Goal: Information Seeking & Learning: Learn about a topic

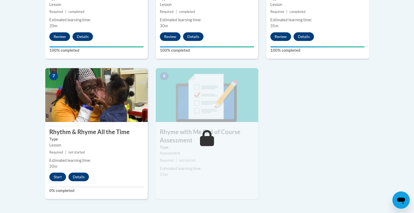
scroll to position [402, 0]
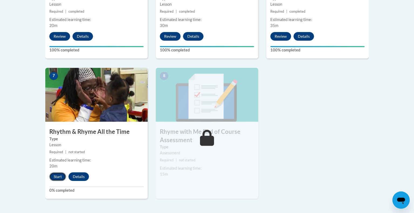
click at [60, 177] on button "Start" at bounding box center [57, 176] width 17 height 9
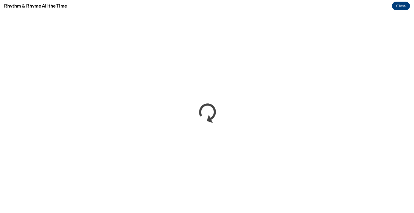
scroll to position [0, 0]
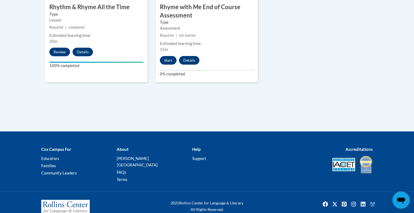
scroll to position [528, 0]
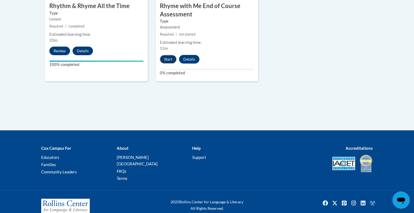
click at [166, 59] on button "Start" at bounding box center [168, 59] width 17 height 9
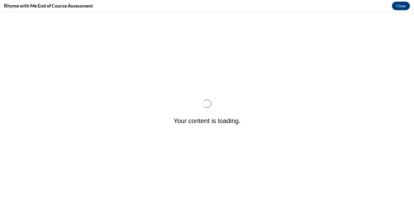
scroll to position [0, 0]
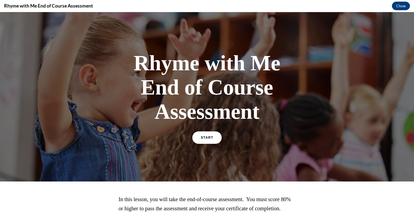
click at [205, 139] on link "START" at bounding box center [206, 138] width 29 height 12
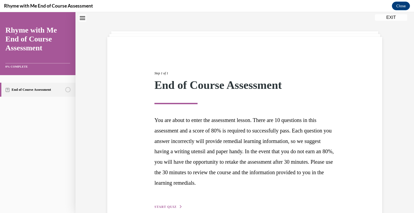
scroll to position [45, 0]
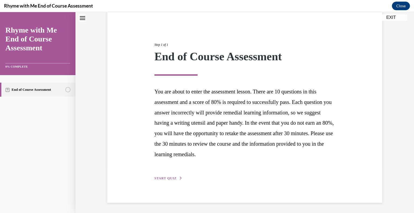
click at [165, 178] on span "START QUIZ" at bounding box center [165, 179] width 22 height 4
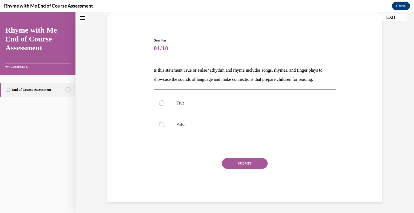
scroll to position [37, 0]
click at [162, 102] on div at bounding box center [161, 103] width 5 height 5
click at [162, 102] on input "True" at bounding box center [161, 103] width 5 height 5
radio input "true"
click at [249, 165] on button "SUBMIT" at bounding box center [245, 163] width 46 height 11
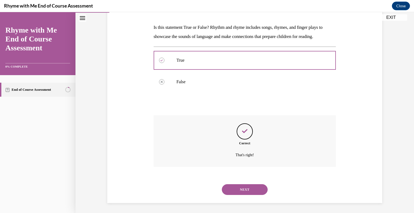
scroll to position [80, 0]
click at [246, 189] on button "NEXT" at bounding box center [245, 189] width 46 height 11
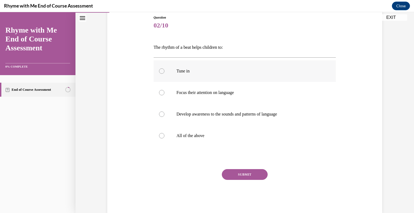
click at [161, 70] on div at bounding box center [161, 70] width 5 height 5
click at [161, 70] on input "Tune in" at bounding box center [161, 70] width 5 height 5
radio input "true"
click at [160, 135] on div at bounding box center [161, 135] width 5 height 5
click at [160, 135] on input "All of the above" at bounding box center [161, 135] width 5 height 5
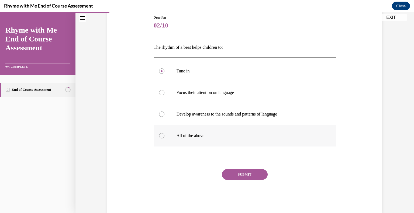
radio input "true"
click at [250, 173] on button "SUBMIT" at bounding box center [245, 174] width 46 height 11
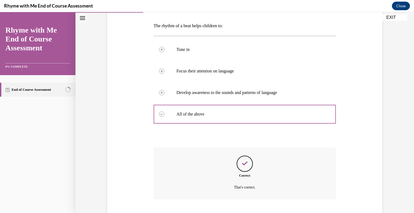
scroll to position [114, 0]
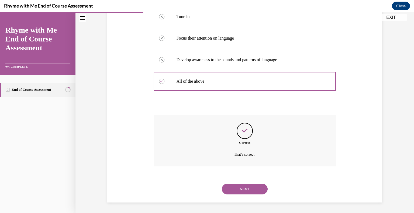
click at [243, 187] on button "NEXT" at bounding box center [245, 189] width 46 height 11
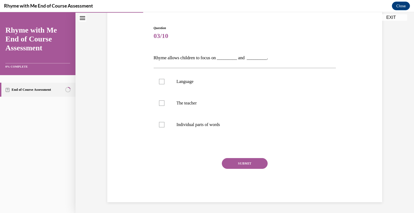
scroll to position [49, 0]
click at [161, 80] on div at bounding box center [161, 81] width 5 height 5
click at [161, 80] on input "Language" at bounding box center [161, 81] width 5 height 5
checkbox input "true"
click at [160, 125] on div at bounding box center [161, 124] width 5 height 5
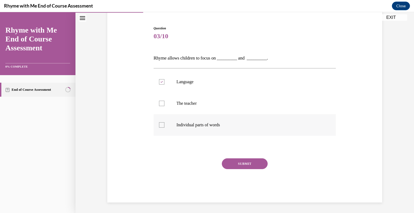
click at [160, 125] on input "Individual parts of words" at bounding box center [161, 124] width 5 height 5
checkbox input "true"
click at [229, 163] on button "SUBMIT" at bounding box center [245, 163] width 46 height 11
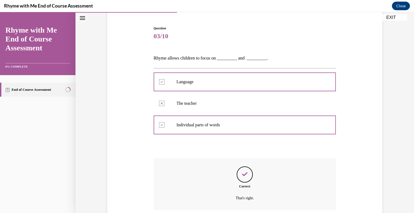
scroll to position [93, 0]
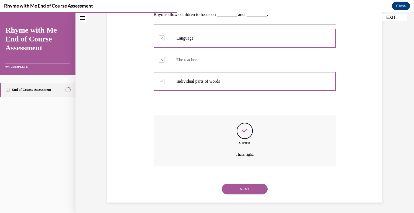
click at [242, 190] on button "NEXT" at bounding box center [245, 189] width 46 height 11
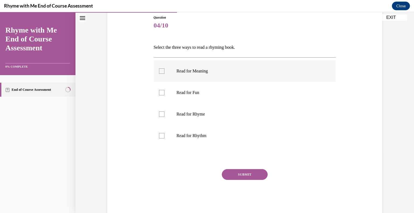
click at [160, 70] on div at bounding box center [161, 70] width 5 height 5
click at [160, 70] on input "Read for Meaning" at bounding box center [161, 70] width 5 height 5
checkbox input "true"
click at [159, 115] on div at bounding box center [161, 114] width 5 height 5
click at [159, 115] on input "Read for Rhyme" at bounding box center [161, 114] width 5 height 5
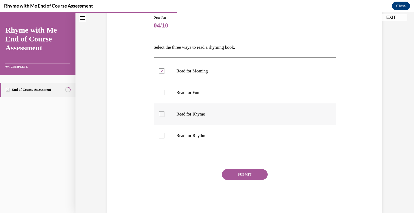
checkbox input "true"
click at [161, 137] on div at bounding box center [161, 135] width 5 height 5
click at [161, 137] on input "Read for Rhythm" at bounding box center [161, 135] width 5 height 5
checkbox input "true"
click at [245, 175] on button "SUBMIT" at bounding box center [245, 174] width 46 height 11
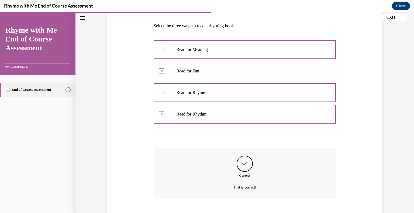
scroll to position [114, 0]
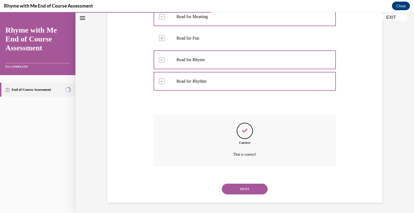
click at [243, 189] on button "NEXT" at bounding box center [245, 189] width 46 height 11
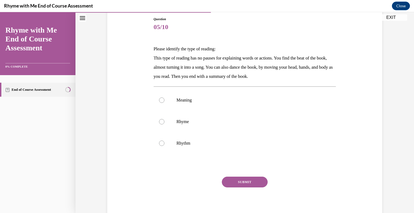
scroll to position [59, 0]
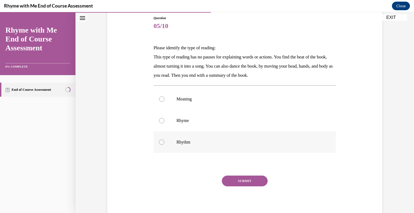
click at [162, 141] on div at bounding box center [161, 142] width 5 height 5
click at [162, 141] on input "Rhythm" at bounding box center [161, 142] width 5 height 5
radio input "true"
click at [239, 183] on button "SUBMIT" at bounding box center [245, 181] width 46 height 11
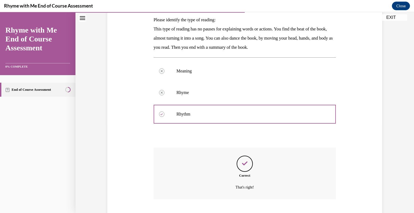
scroll to position [120, 0]
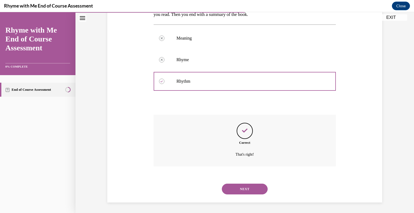
click at [240, 189] on button "NEXT" at bounding box center [245, 189] width 46 height 11
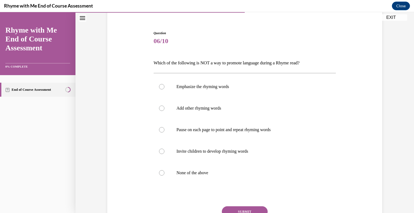
scroll to position [45, 0]
click at [162, 152] on div at bounding box center [161, 150] width 5 height 5
click at [162, 152] on input "Invite children to develop rhyming words" at bounding box center [161, 150] width 5 height 5
radio input "true"
click at [161, 173] on div at bounding box center [161, 172] width 5 height 5
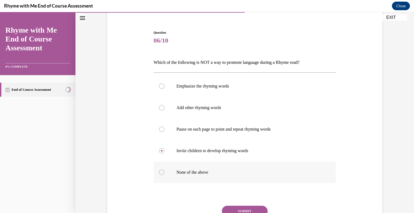
click at [161, 173] on input "None of the above" at bounding box center [161, 172] width 5 height 5
radio input "true"
click at [251, 209] on button "SUBMIT" at bounding box center [245, 211] width 46 height 11
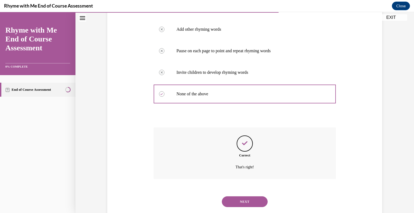
scroll to position [136, 0]
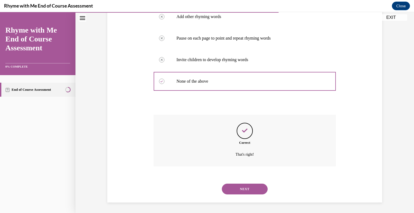
click at [241, 189] on button "NEXT" at bounding box center [245, 189] width 46 height 11
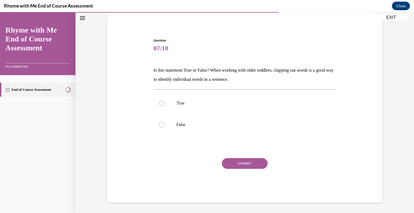
scroll to position [37, 0]
click at [161, 104] on div at bounding box center [161, 103] width 5 height 5
click at [161, 104] on input "True" at bounding box center [161, 103] width 5 height 5
radio input "true"
click at [234, 163] on button "SUBMIT" at bounding box center [245, 163] width 46 height 11
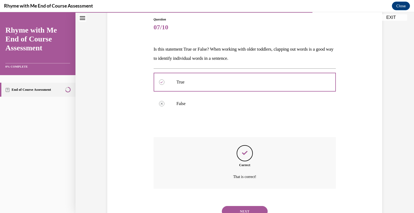
scroll to position [80, 0]
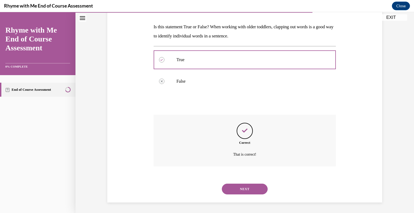
click at [240, 189] on button "NEXT" at bounding box center [245, 189] width 46 height 11
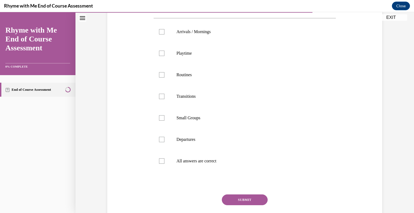
scroll to position [104, 0]
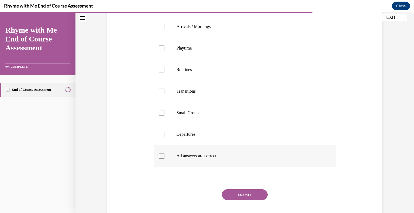
click at [162, 155] on div at bounding box center [161, 155] width 5 height 5
click at [162, 155] on input "All answers are correct" at bounding box center [161, 155] width 5 height 5
checkbox input "true"
click at [250, 196] on button "SUBMIT" at bounding box center [245, 194] width 46 height 11
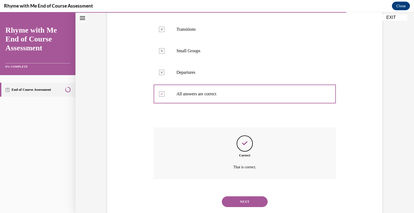
scroll to position [179, 0]
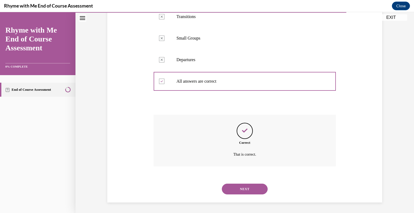
click at [248, 189] on button "NEXT" at bounding box center [245, 189] width 46 height 11
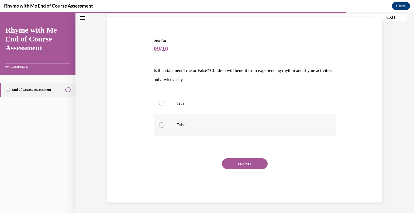
click at [161, 124] on div at bounding box center [161, 124] width 5 height 5
click at [161, 124] on input "False" at bounding box center [161, 124] width 5 height 5
radio input "true"
click at [244, 164] on button "SUBMIT" at bounding box center [245, 163] width 46 height 11
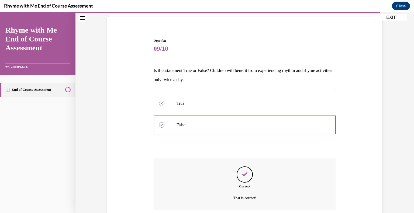
scroll to position [80, 0]
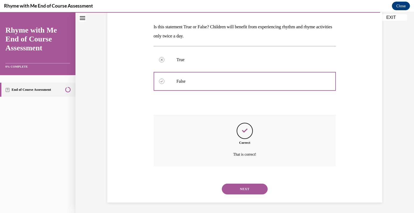
click at [243, 189] on button "NEXT" at bounding box center [245, 189] width 46 height 11
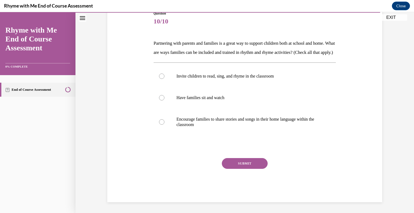
scroll to position [60, 0]
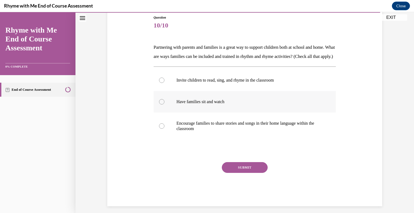
click at [159, 105] on div at bounding box center [161, 101] width 5 height 5
click at [159, 105] on input "Have families sit and watch" at bounding box center [161, 101] width 5 height 5
radio input "true"
click at [161, 129] on div at bounding box center [161, 125] width 5 height 5
click at [161, 129] on input "Encourage families to share stories and songs in their home language within the…" at bounding box center [161, 125] width 5 height 5
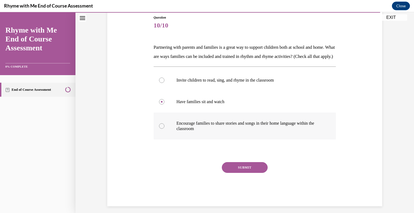
radio input "true"
click at [228, 173] on button "SUBMIT" at bounding box center [245, 167] width 46 height 11
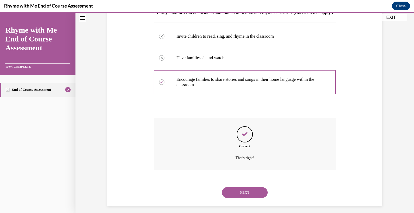
scroll to position [116, 0]
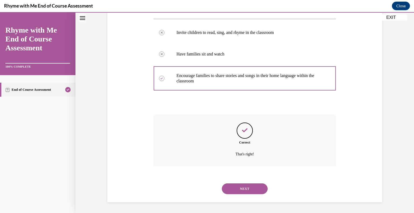
click at [242, 189] on button "NEXT" at bounding box center [245, 189] width 46 height 11
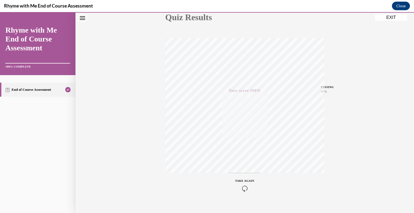
scroll to position [75, 0]
click at [389, 17] on button "EXIT" at bounding box center [391, 17] width 32 height 6
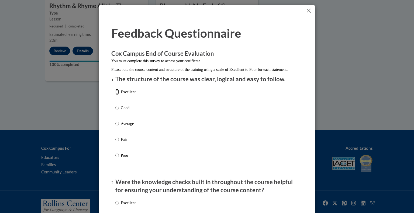
click at [117, 95] on input "Excellent" at bounding box center [117, 92] width 4 height 6
radio input "true"
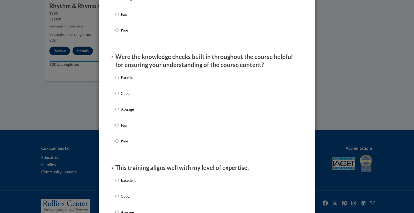
scroll to position [126, 0]
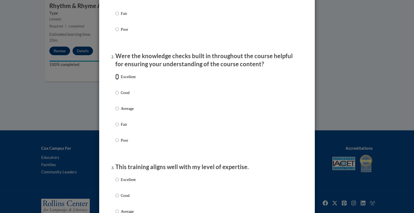
click at [116, 80] on input "Excellent" at bounding box center [117, 77] width 4 height 6
radio input "true"
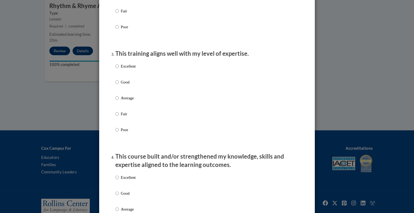
scroll to position [246, 0]
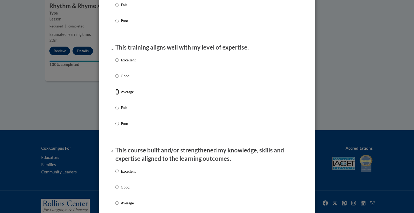
click at [116, 95] on input "Average" at bounding box center [117, 92] width 4 height 6
radio input "true"
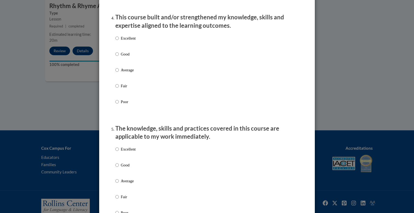
scroll to position [379, 0]
click at [116, 73] on input "Average" at bounding box center [117, 70] width 4 height 6
radio input "true"
click at [116, 152] on input "Excellent" at bounding box center [117, 149] width 4 height 6
radio input "true"
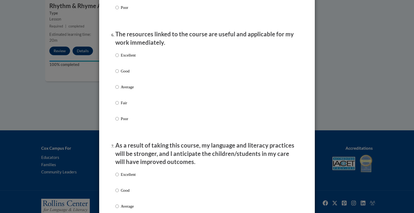
scroll to position [584, 0]
click at [116, 58] on input "Excellent" at bounding box center [117, 55] width 4 height 6
radio input "true"
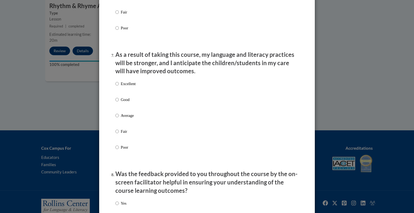
scroll to position [677, 0]
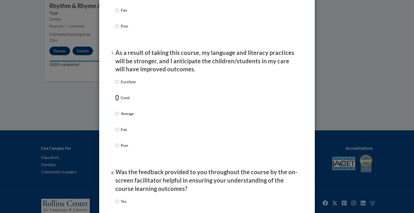
click at [115, 101] on input "Good" at bounding box center [117, 98] width 4 height 6
radio input "true"
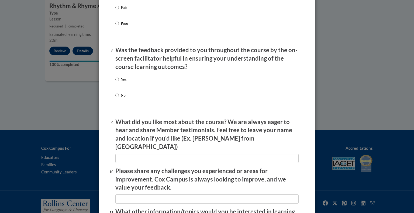
scroll to position [808, 0]
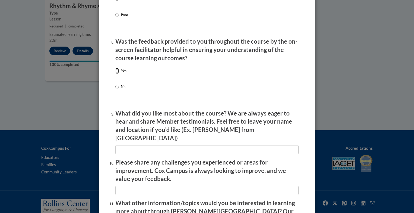
click at [117, 74] on input "Yes" at bounding box center [117, 71] width 4 height 6
radio input "true"
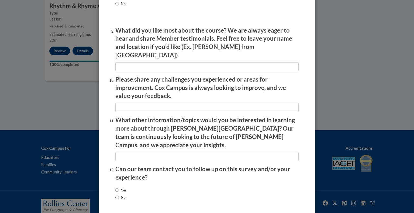
scroll to position [894, 0]
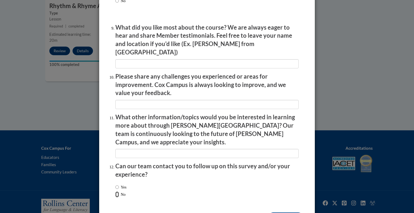
click at [118, 192] on input "No" at bounding box center [117, 195] width 4 height 6
radio input "true"
click at [287, 213] on input "Submit feedback" at bounding box center [286, 217] width 34 height 9
